Goal: Task Accomplishment & Management: Manage account settings

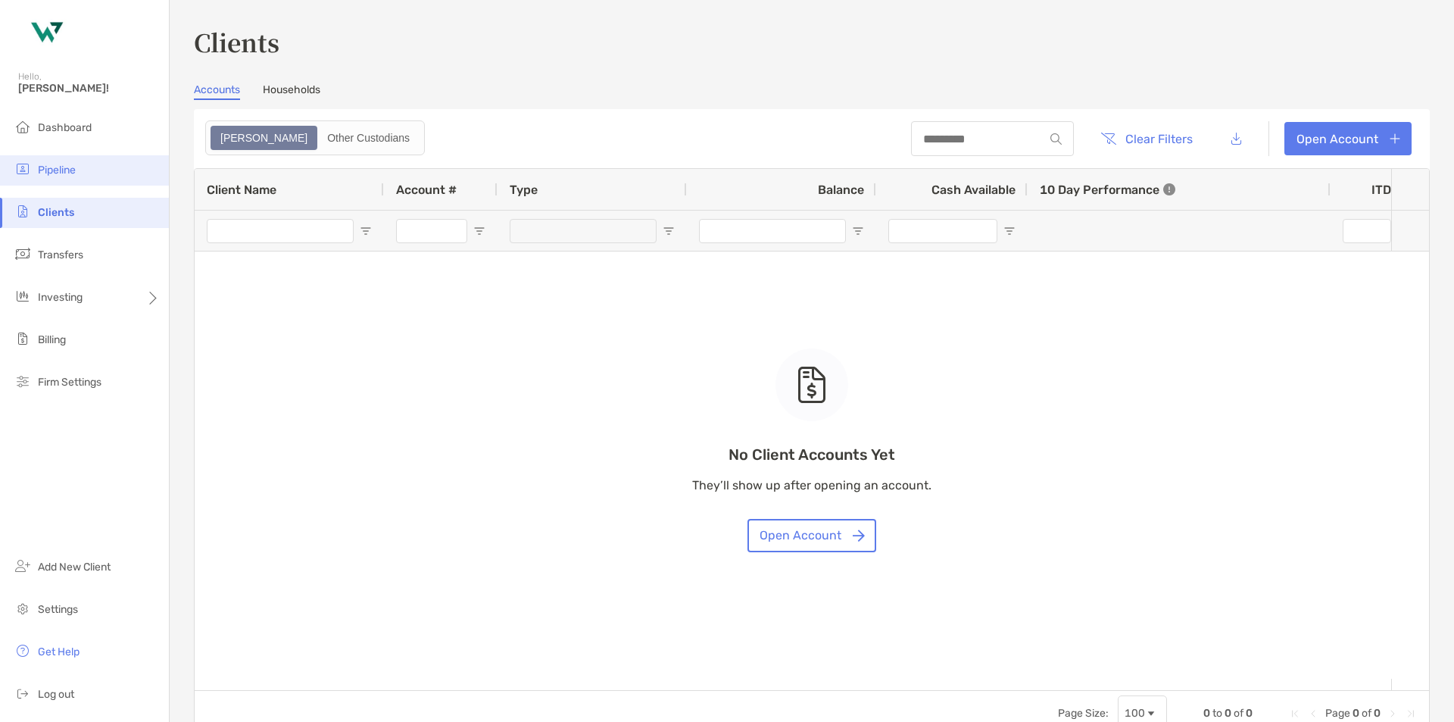
click at [80, 163] on li "Pipeline" at bounding box center [84, 170] width 169 height 30
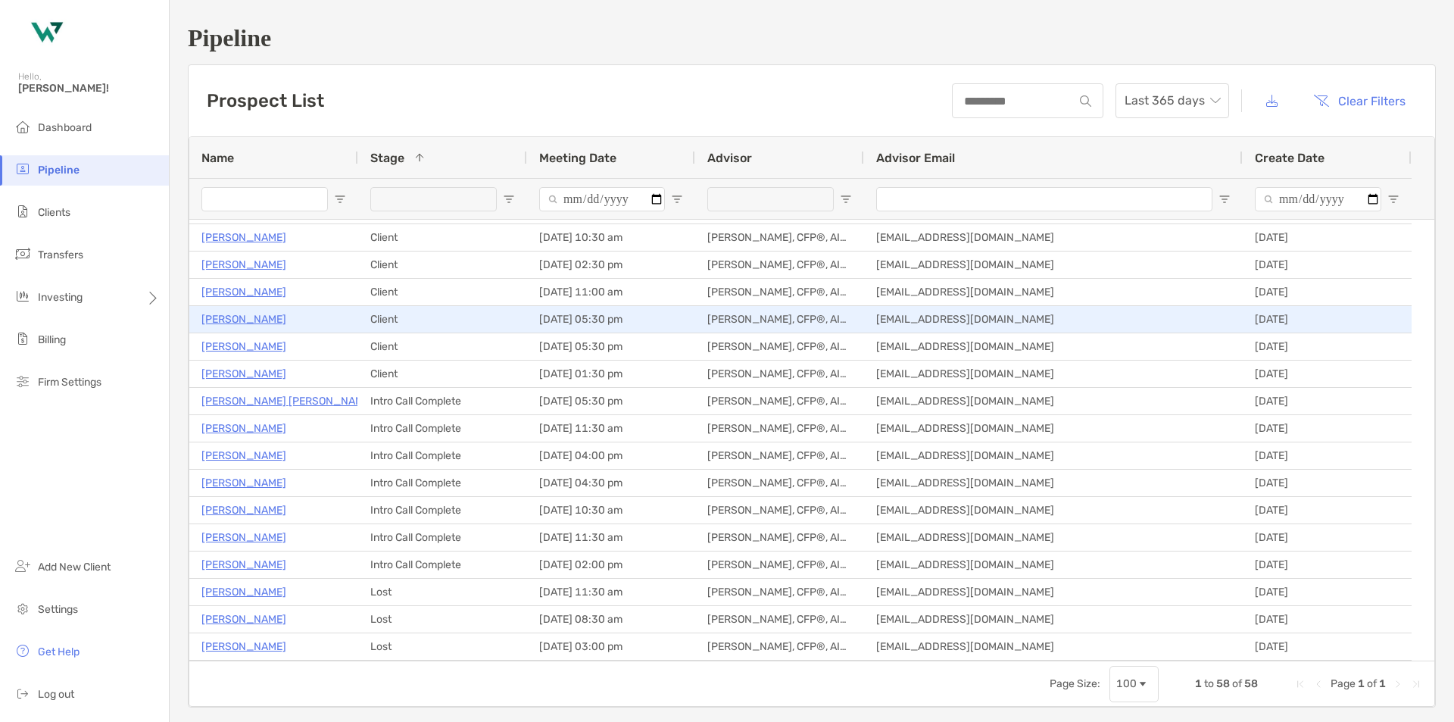
scroll to position [227, 0]
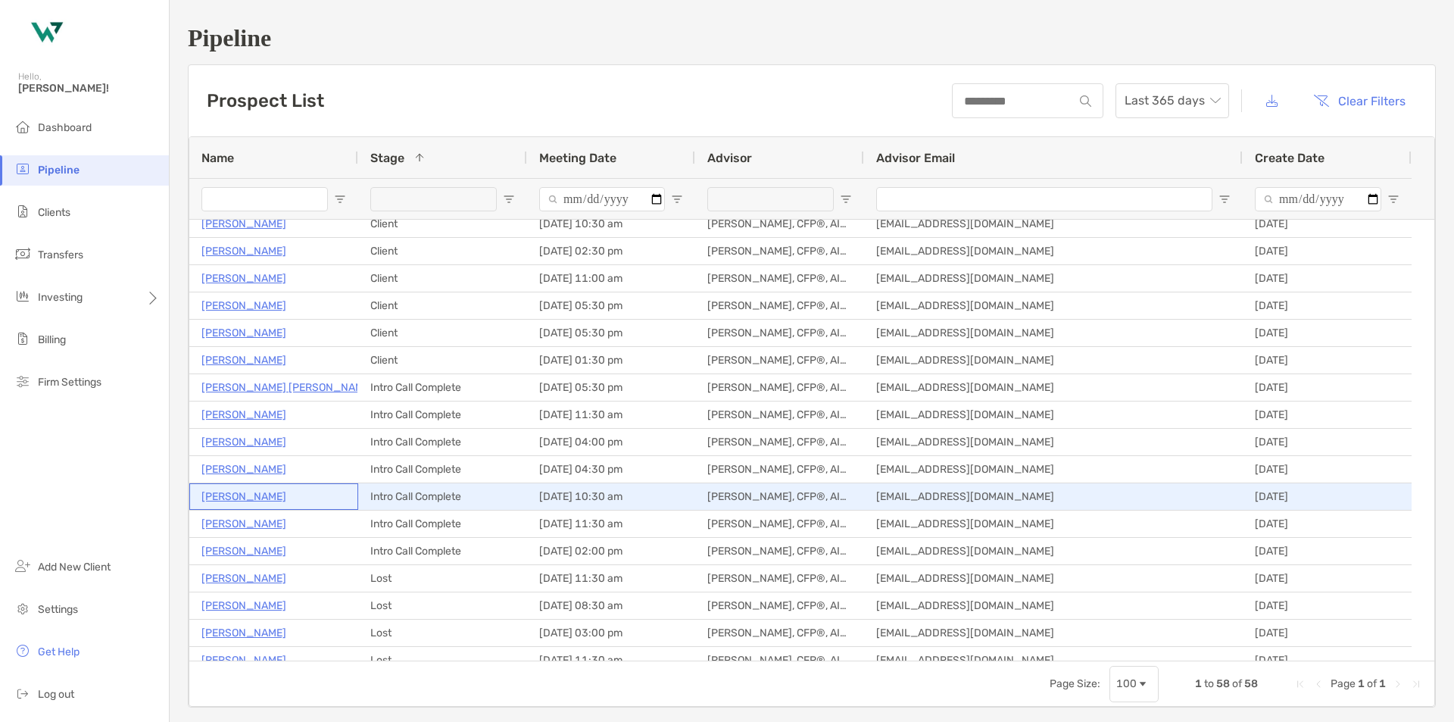
click at [257, 494] on p "Jason Parris" at bounding box center [243, 496] width 85 height 19
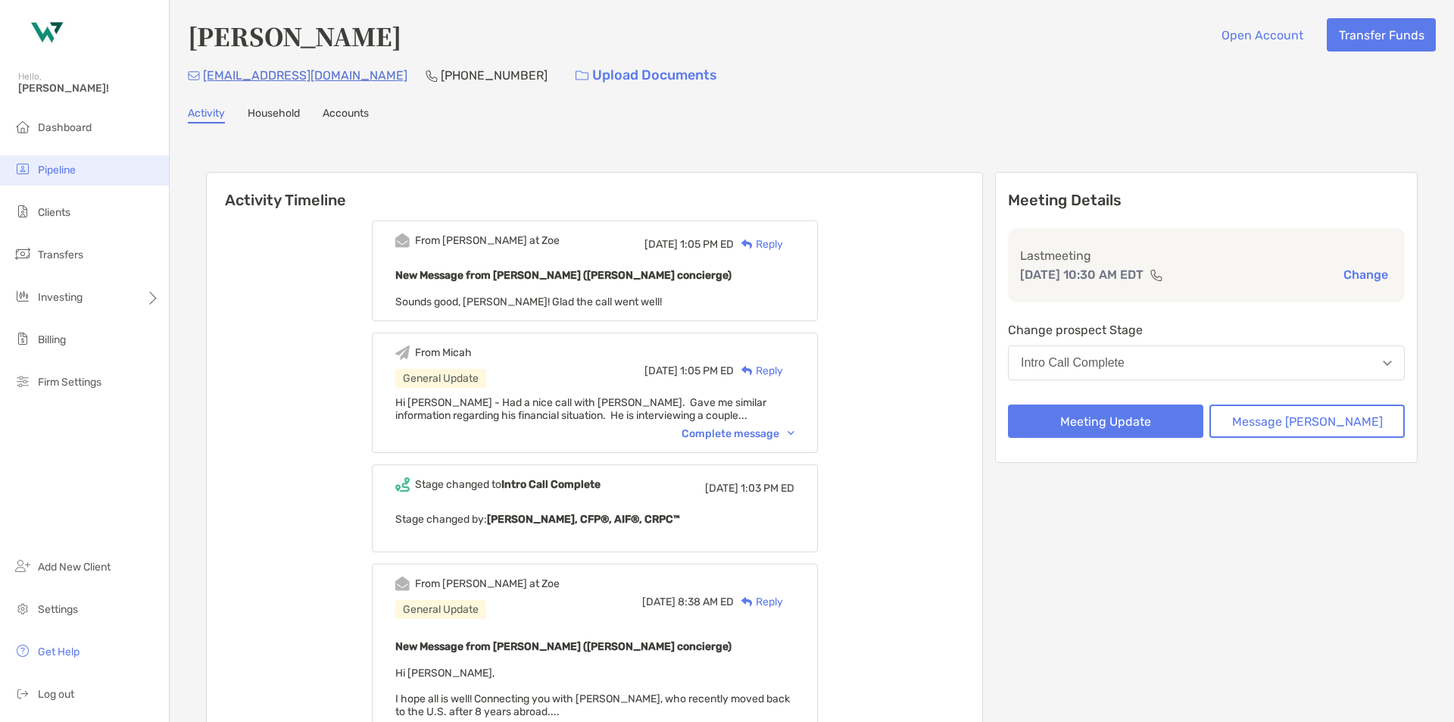
click at [83, 162] on li "Pipeline" at bounding box center [84, 170] width 169 height 30
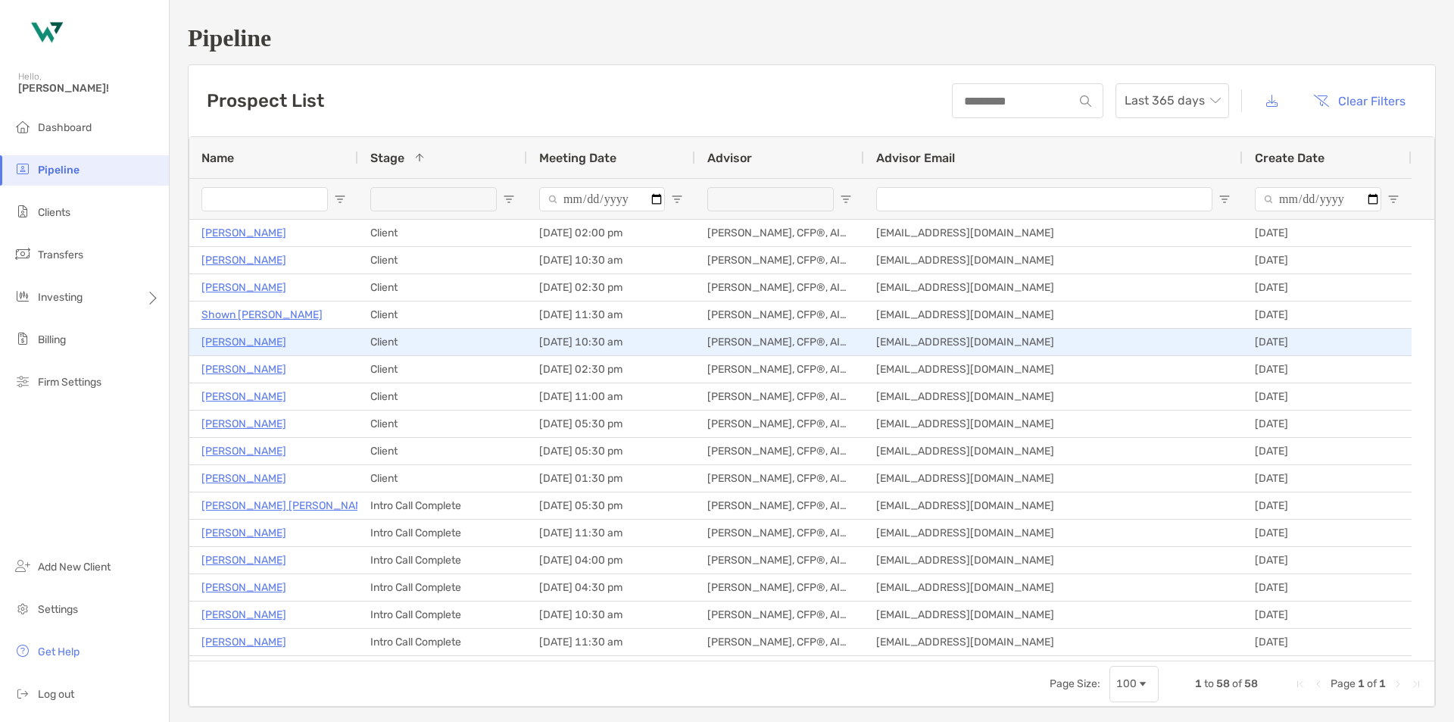
scroll to position [76, 0]
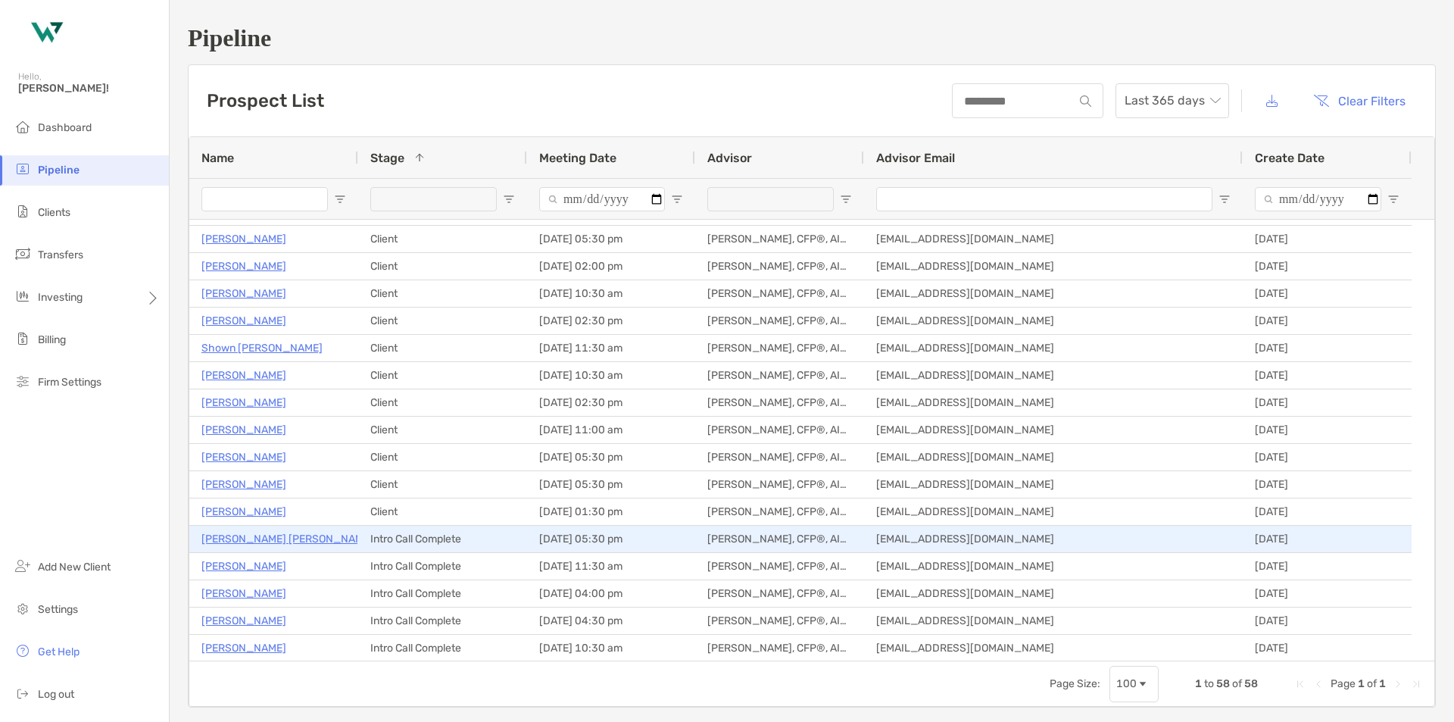
click at [268, 536] on p "[PERSON_NAME] [PERSON_NAME]" at bounding box center [287, 538] width 172 height 19
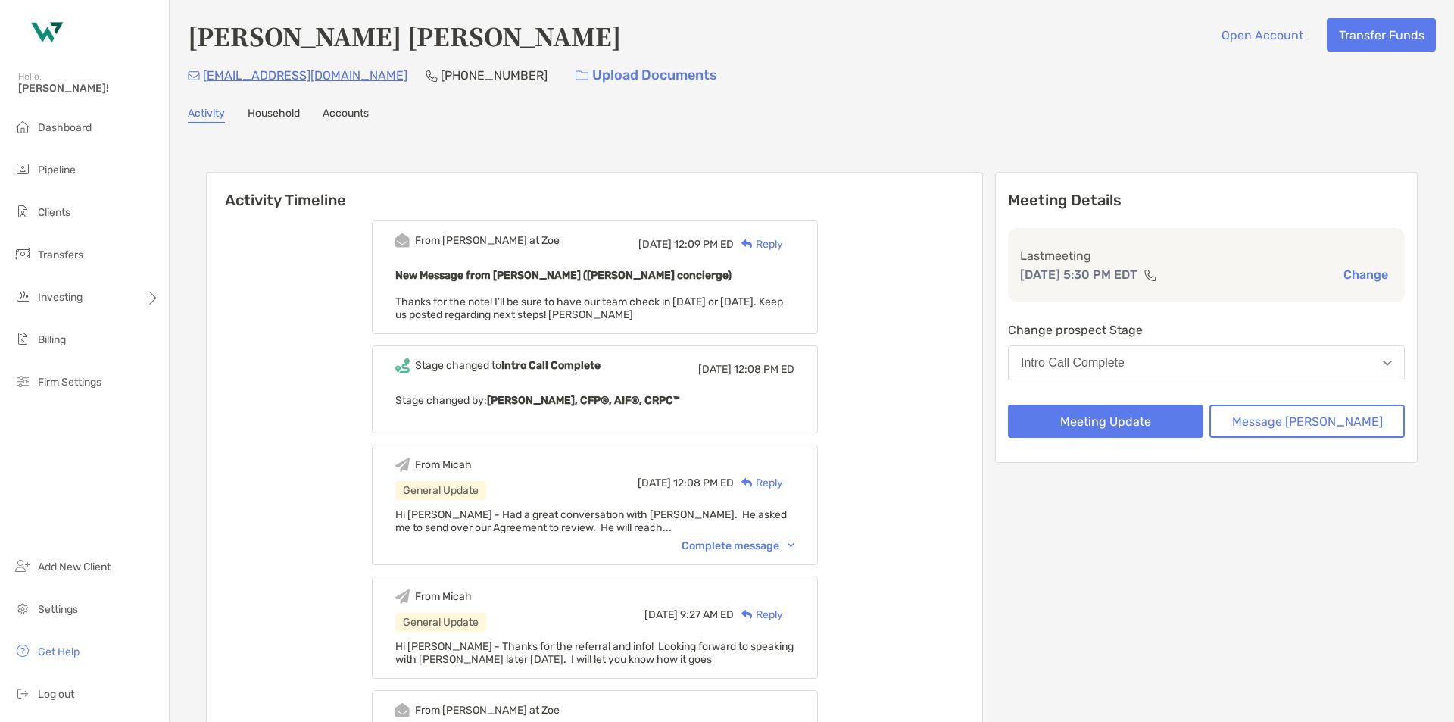
click at [731, 545] on div "Complete message" at bounding box center [737, 545] width 113 height 13
